Goal: Task Accomplishment & Management: Use online tool/utility

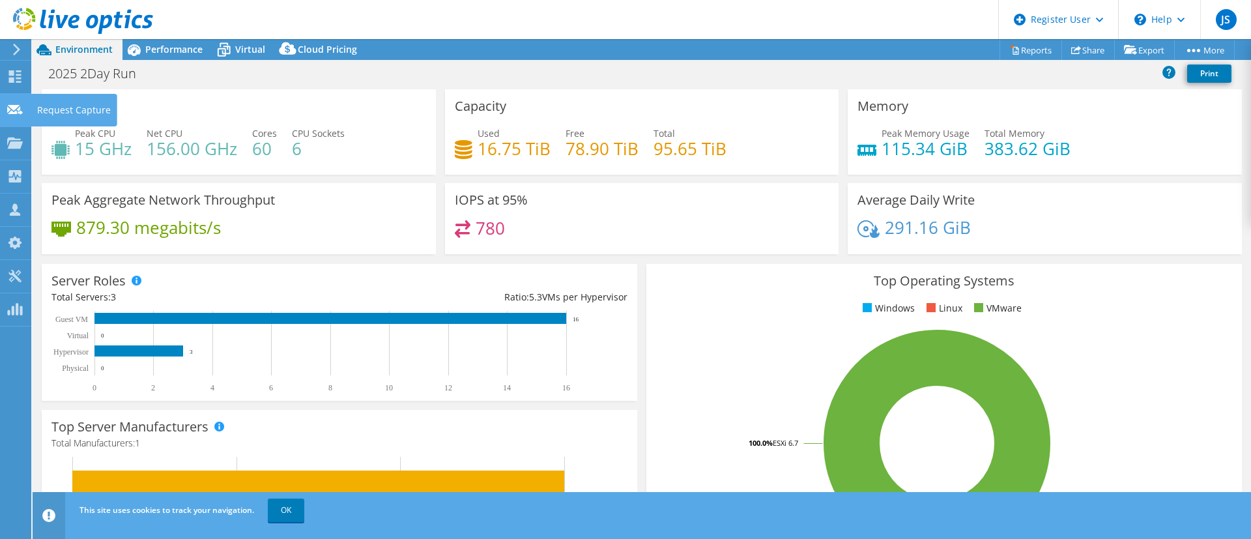
click at [8, 113] on icon at bounding box center [15, 110] width 16 height 12
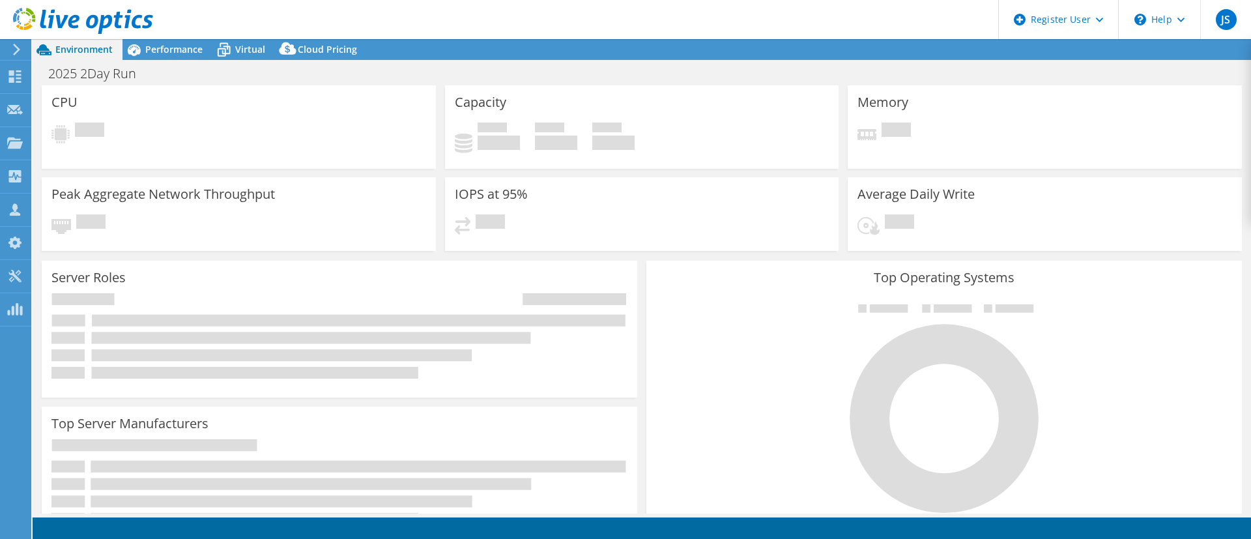
select select "USD"
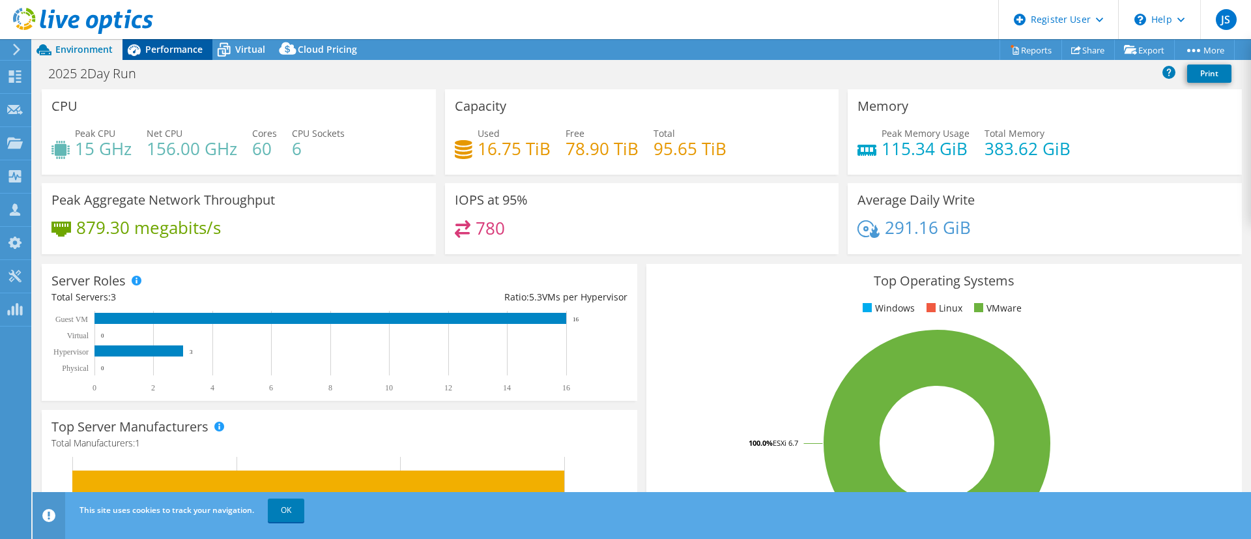
click at [183, 48] on span "Performance" at bounding box center [173, 49] width 57 height 12
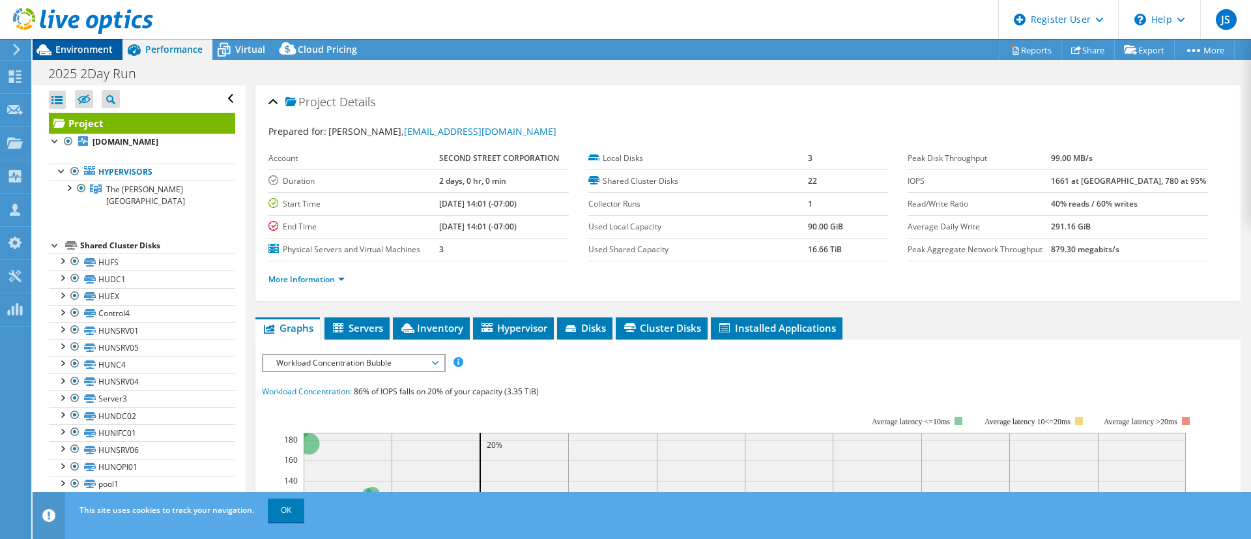
click at [79, 53] on span "Environment" at bounding box center [83, 49] width 57 height 12
